Goal: Task Accomplishment & Management: Complete application form

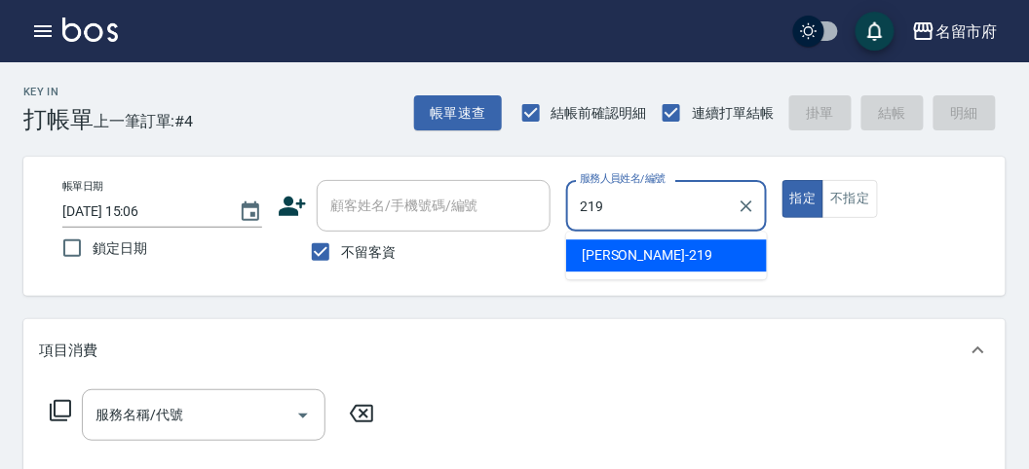
type input "[PERSON_NAME]-219"
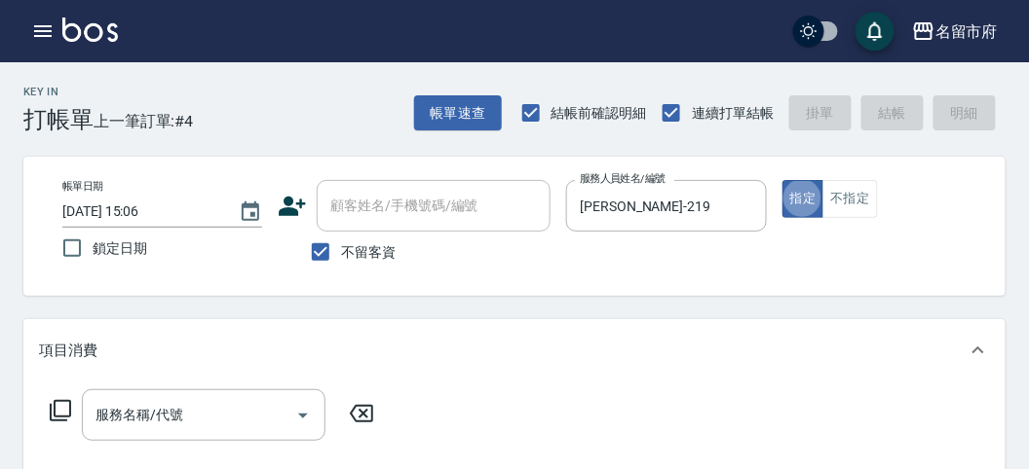
type button "true"
click at [69, 411] on icon at bounding box center [60, 410] width 21 height 21
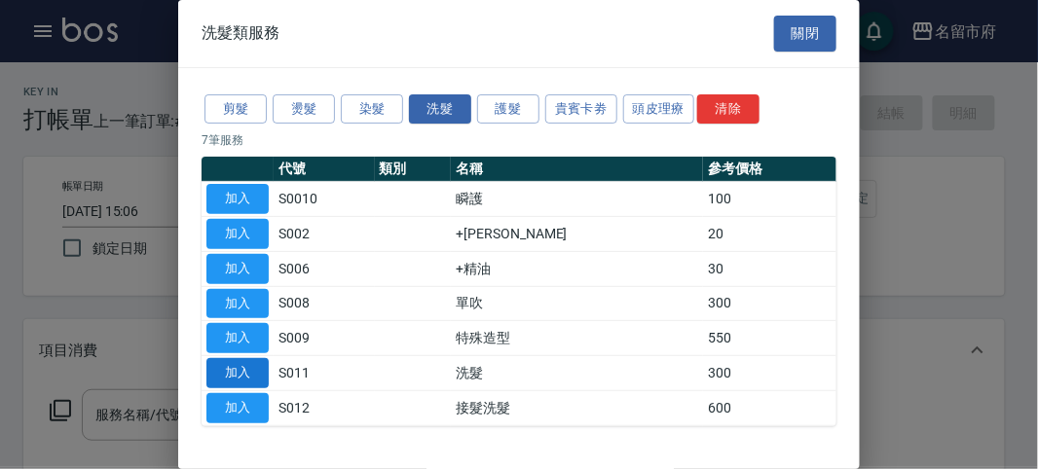
click at [212, 366] on button "加入" at bounding box center [237, 373] width 62 height 30
type input "洗髮(S011)"
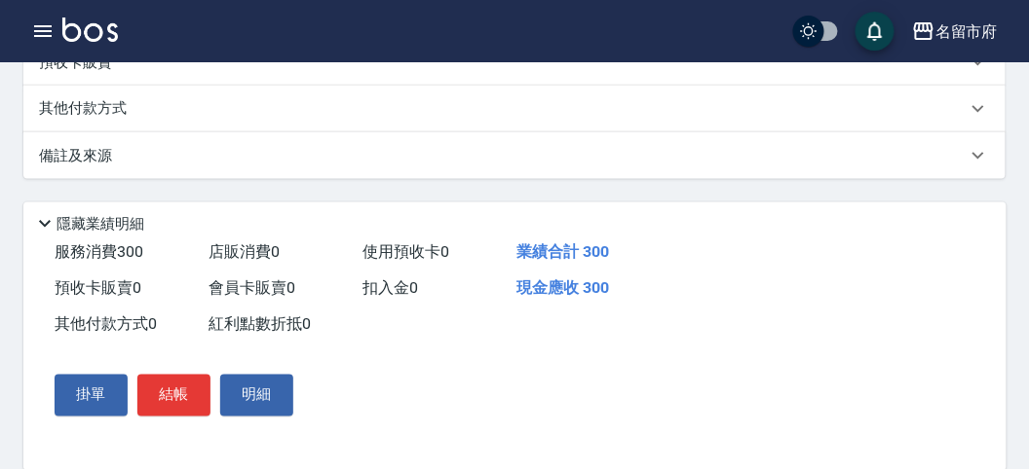
scroll to position [570, 0]
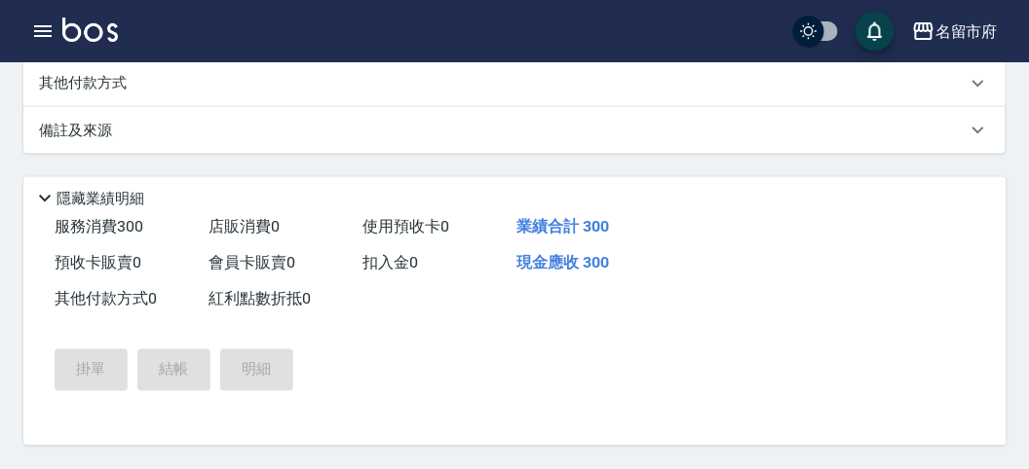
type input "[DATE] 15:40"
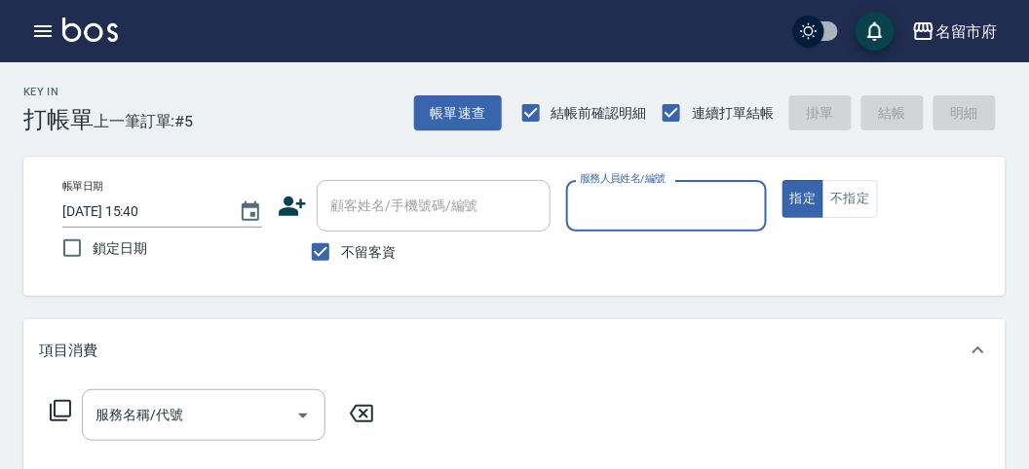
click at [592, 218] on input "服務人員姓名/編號" at bounding box center [666, 206] width 182 height 34
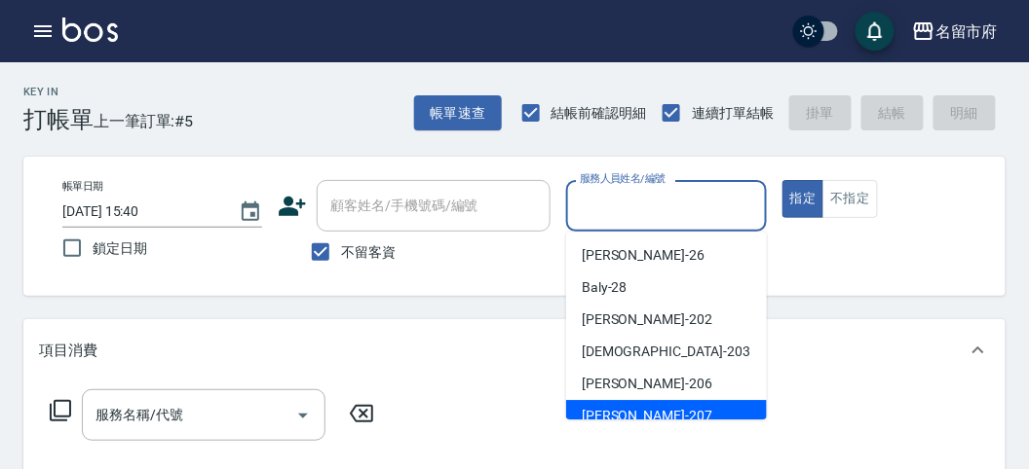
click at [640, 411] on div "[PERSON_NAME] -207" at bounding box center [666, 416] width 201 height 32
type input "[PERSON_NAME]-207"
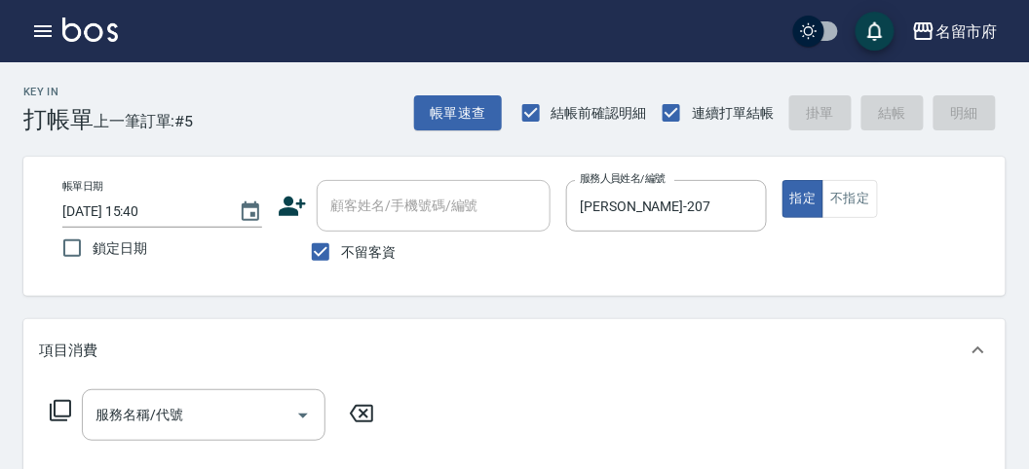
click at [56, 424] on div "服務名稱/代號 服務名稱/代號" at bounding box center [212, 416] width 347 height 52
click at [60, 411] on icon at bounding box center [60, 410] width 23 height 23
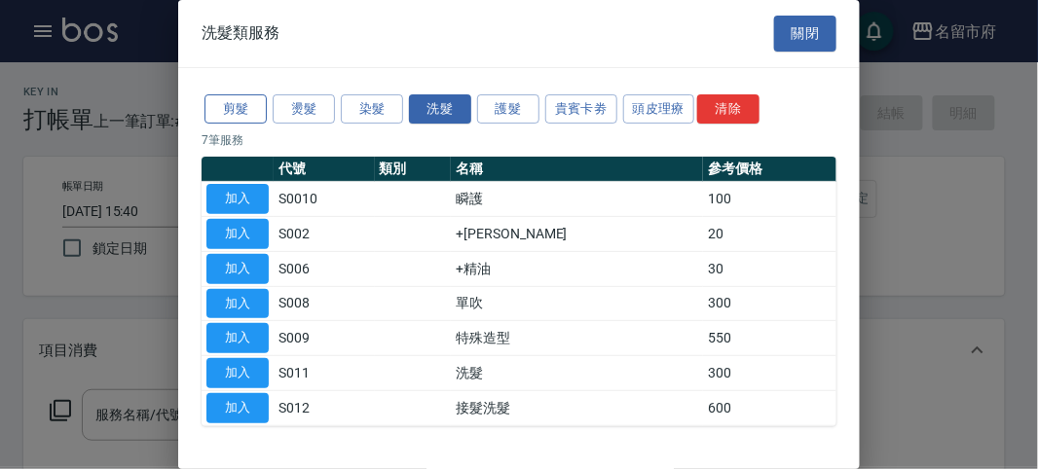
click at [248, 100] on button "剪髮" at bounding box center [236, 109] width 62 height 30
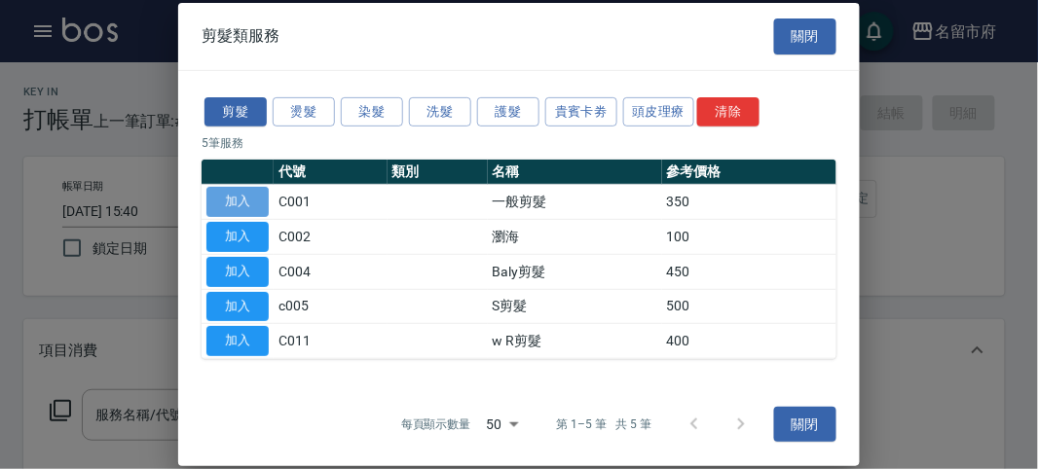
click at [250, 195] on button "加入" at bounding box center [237, 202] width 62 height 30
type input "一般剪髮(C001)"
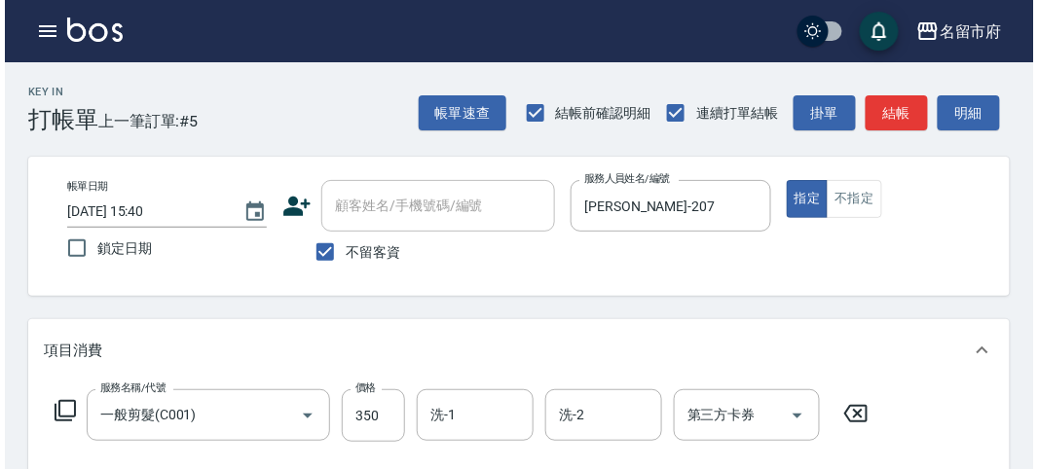
scroll to position [570, 0]
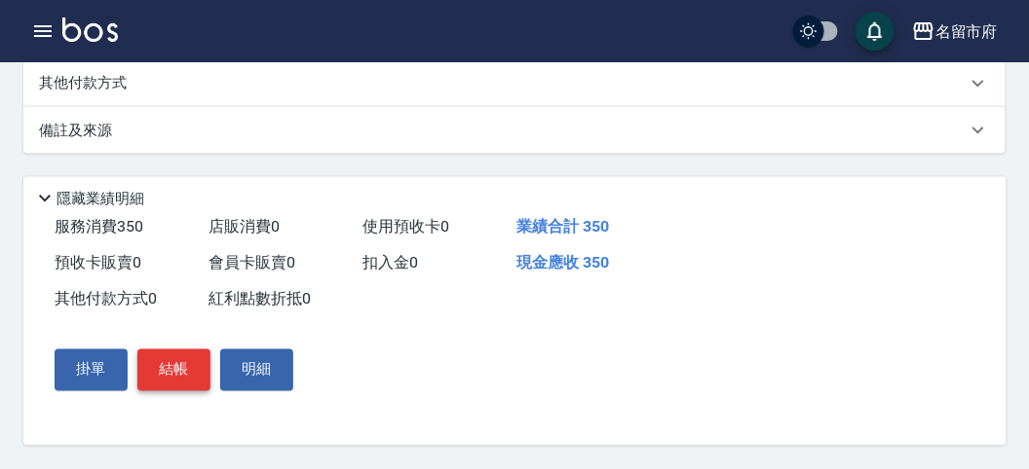
click at [191, 380] on button "結帳" at bounding box center [173, 370] width 73 height 41
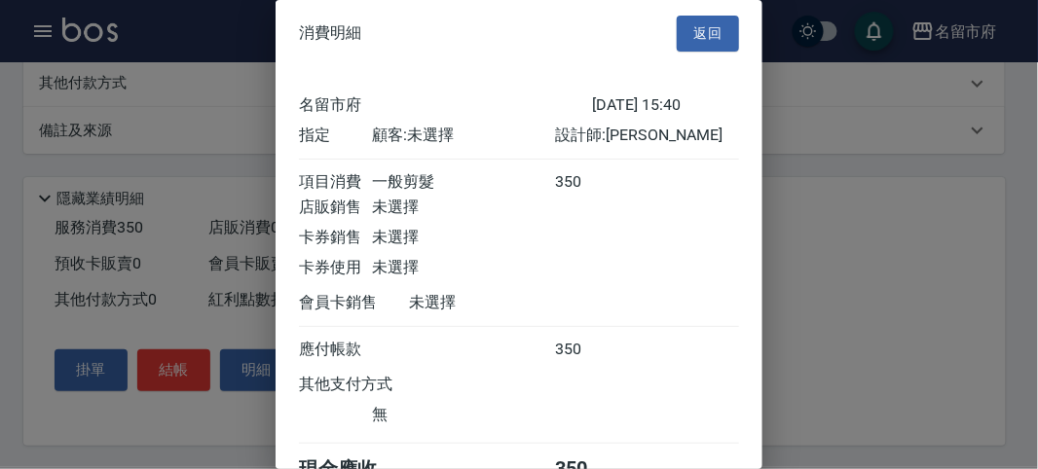
scroll to position [108, 0]
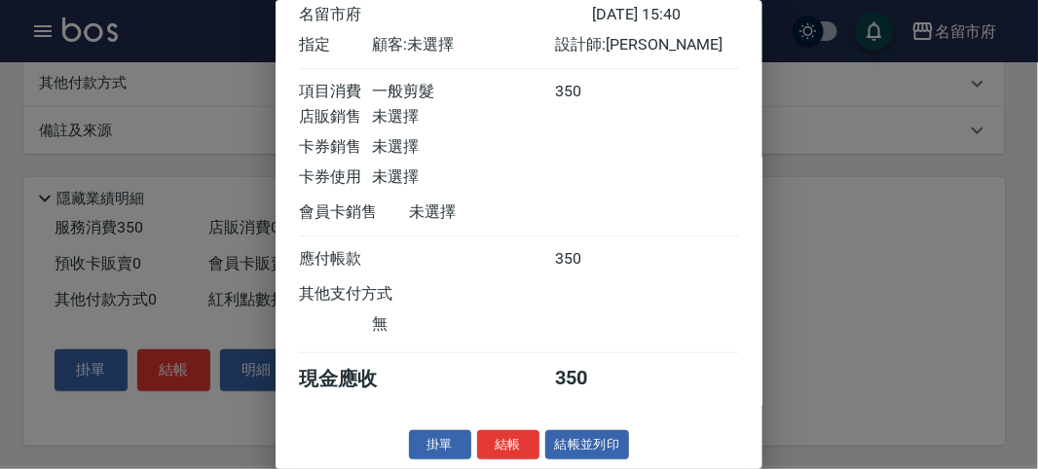
click at [865, 164] on div at bounding box center [519, 234] width 1038 height 469
click at [502, 444] on button "結帳" at bounding box center [508, 446] width 62 height 30
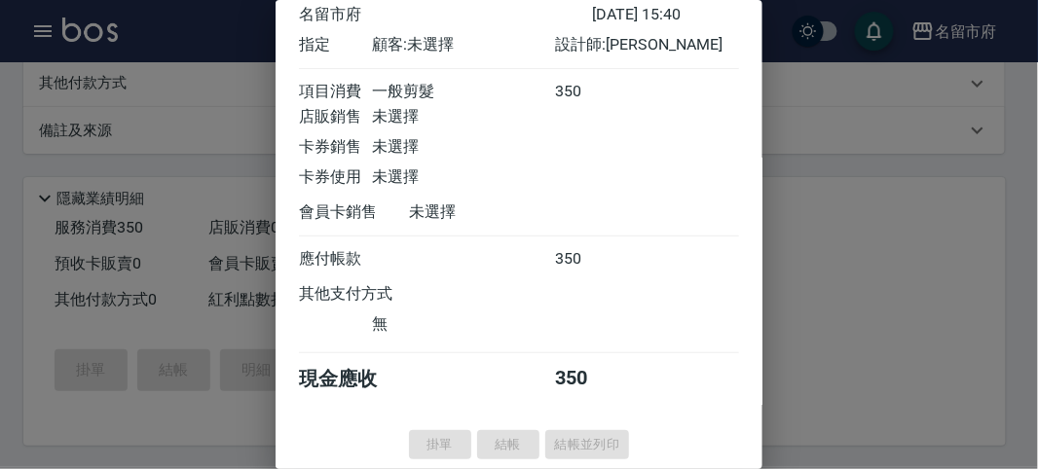
type input "[DATE] 15:59"
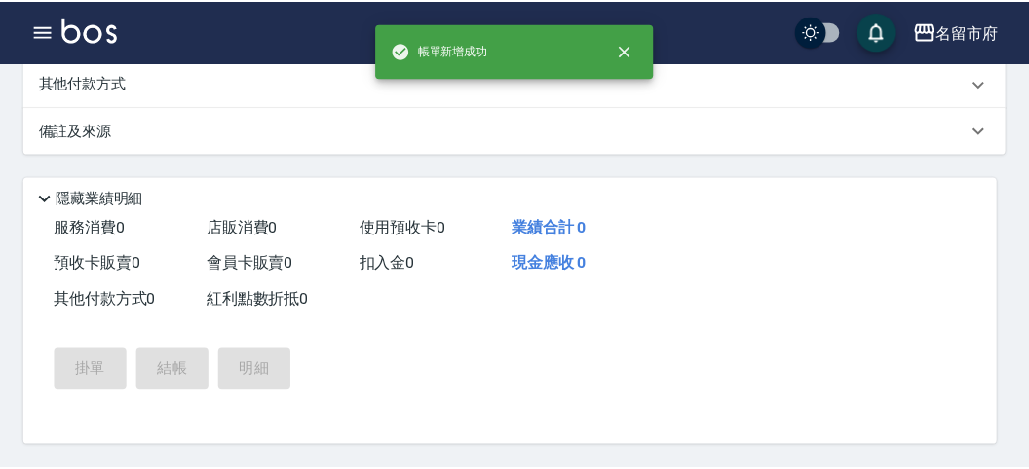
scroll to position [0, 0]
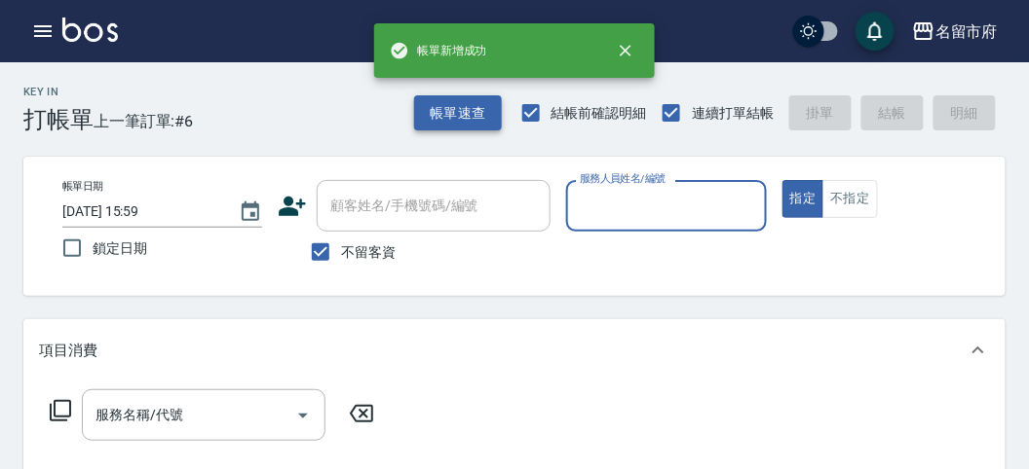
click at [461, 108] on button "帳單速查" at bounding box center [458, 113] width 88 height 36
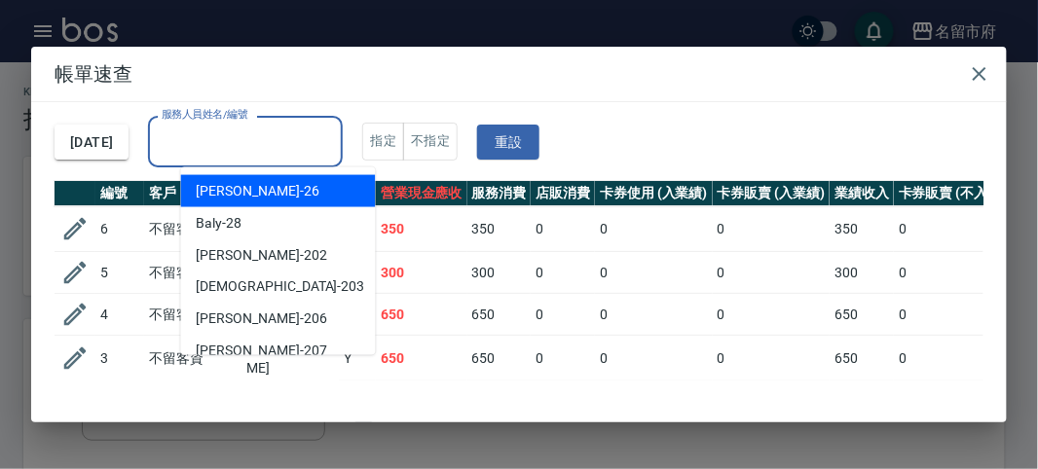
click at [292, 156] on input "服務人員姓名/編號" at bounding box center [245, 142] width 177 height 34
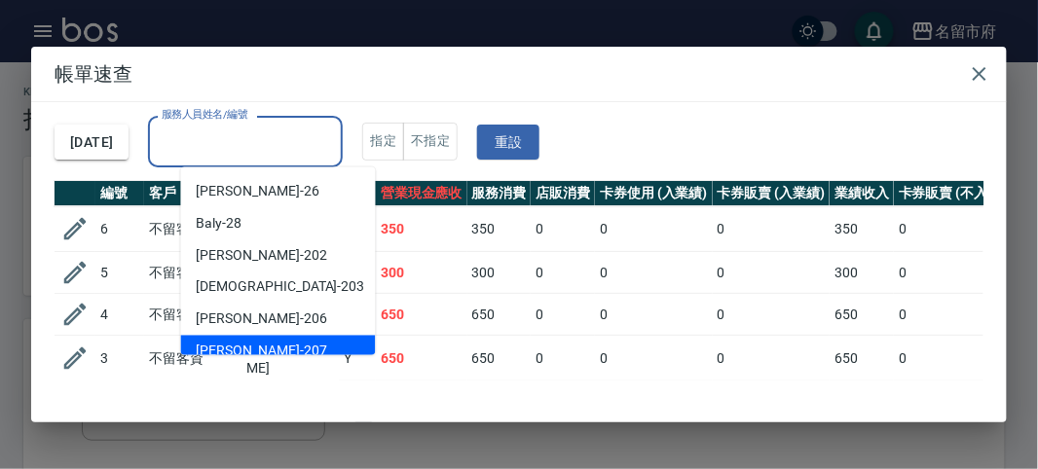
click at [271, 348] on div "[PERSON_NAME] -207" at bounding box center [278, 352] width 195 height 32
type input "[PERSON_NAME]-207"
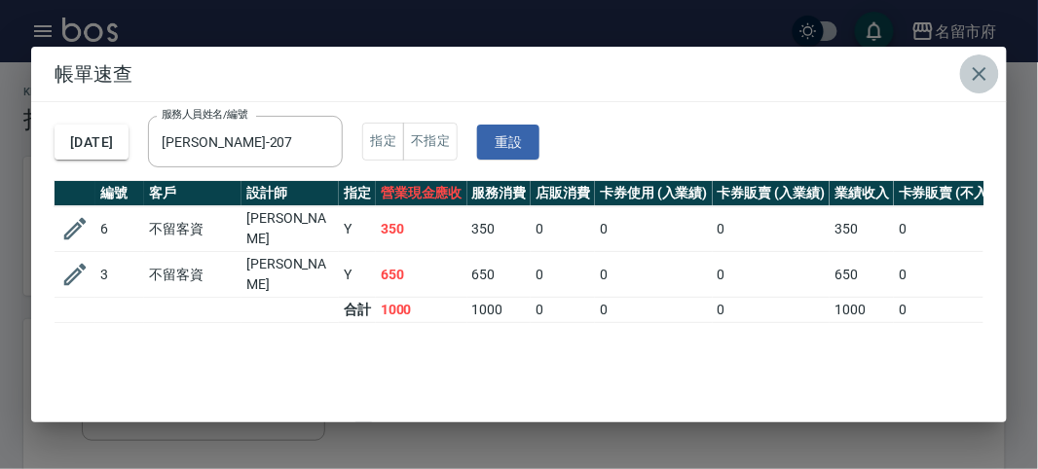
click at [980, 85] on icon "button" at bounding box center [979, 73] width 23 height 23
